Goal: Navigation & Orientation: Find specific page/section

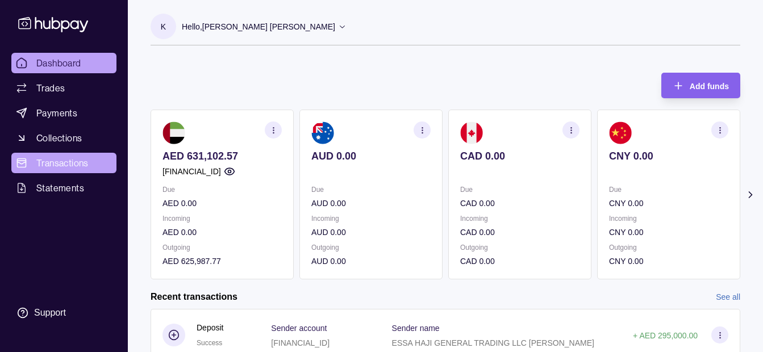
click at [60, 168] on span "Transactions" at bounding box center [62, 163] width 52 height 14
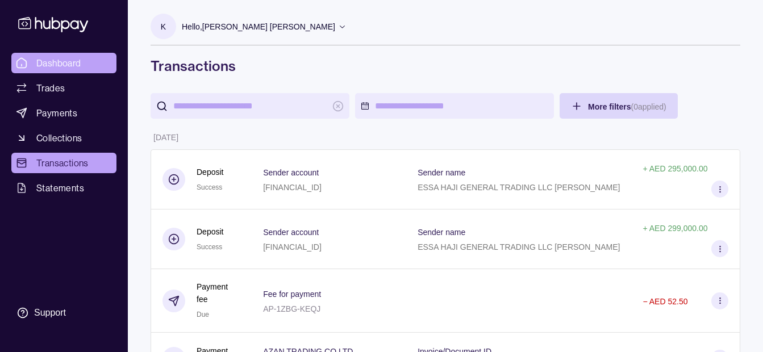
click at [112, 57] on link "Dashboard" at bounding box center [63, 63] width 105 height 20
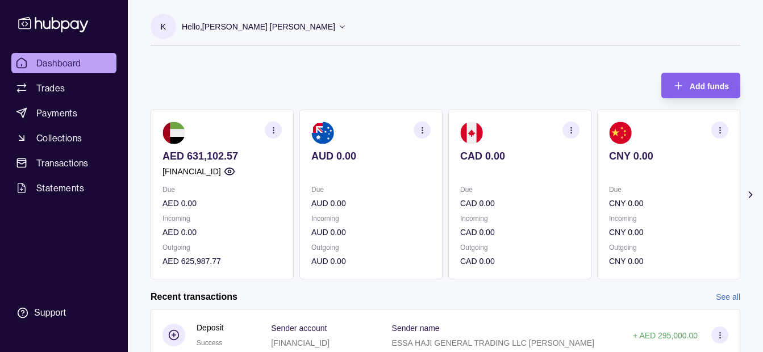
drag, startPoint x: 271, startPoint y: 9, endPoint x: 271, endPoint y: 14, distance: 5.7
click at [271, 10] on div "K Hello, [PERSON_NAME] [PERSON_NAME] [PERSON_NAME] GENERAL TRADING LLC Change a…" at bounding box center [446, 28] width 590 height 57
click at [270, 15] on div "Hello, [PERSON_NAME] [PERSON_NAME]" at bounding box center [264, 27] width 165 height 24
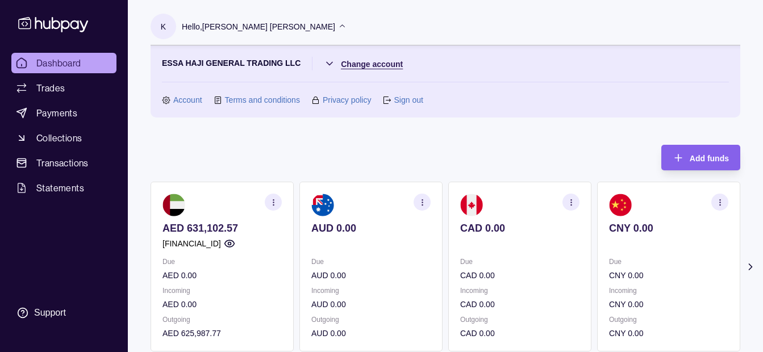
click at [383, 61] on html "Dashboard Trades Payments Collections Transactions Statements Support K Hello, …" at bounding box center [381, 338] width 763 height 677
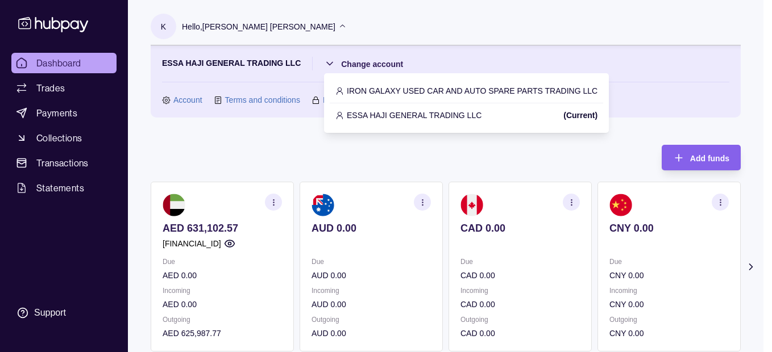
click at [385, 84] on div "IRON GALAXY USED CAR AND AUTO SPARE PARTS TRADING LLC" at bounding box center [466, 91] width 273 height 24
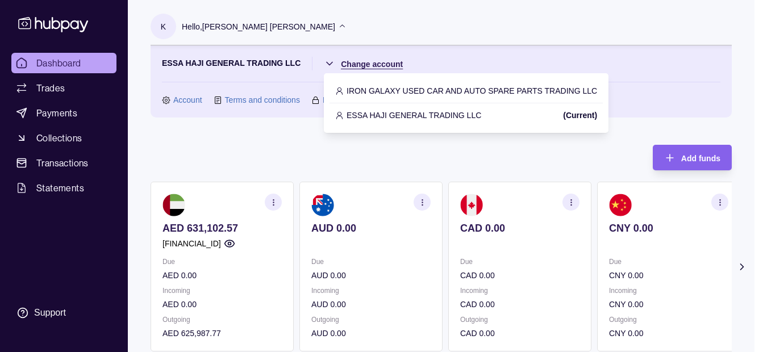
click at [372, 60] on html "Dashboard Trades Payments Collections Transactions Statements Support K Hello, …" at bounding box center [381, 338] width 763 height 677
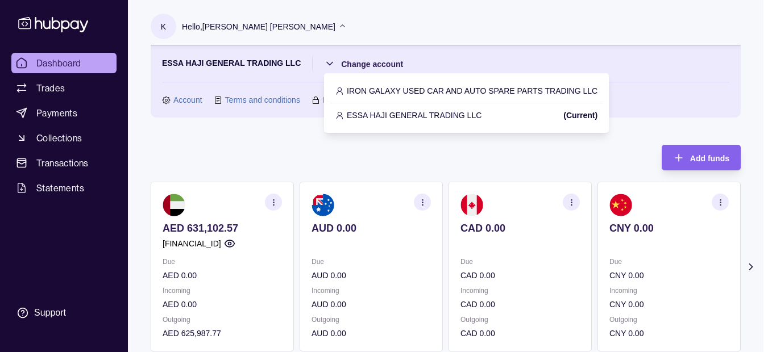
click at [378, 92] on p "IRON GALAXY USED CAR AND AUTO SPARE PARTS TRADING LLC" at bounding box center [472, 91] width 251 height 13
